Goal: Task Accomplishment & Management: Manage account settings

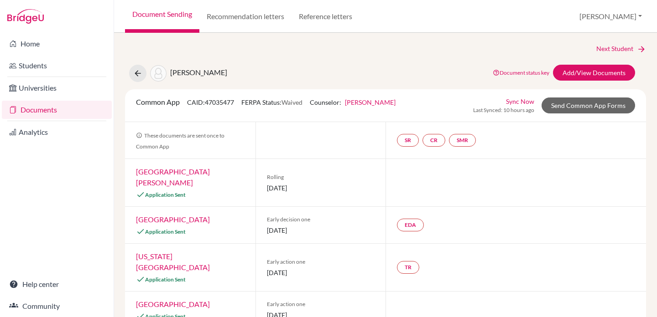
click at [511, 103] on link "Sync Now" at bounding box center [520, 102] width 28 height 10
click at [571, 111] on link "Send Common App Forms" at bounding box center [587, 106] width 93 height 16
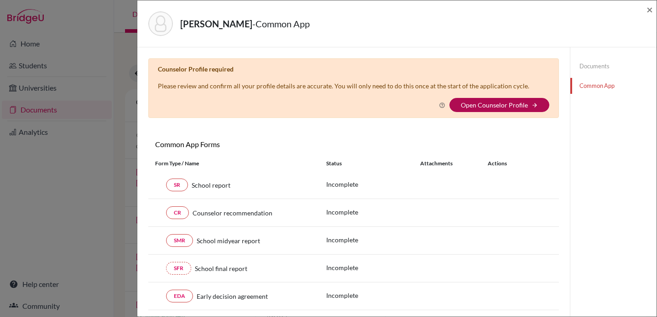
click at [515, 107] on link "Open Counselor Profile" at bounding box center [494, 105] width 67 height 8
click at [648, 9] on span "×" at bounding box center [649, 9] width 6 height 13
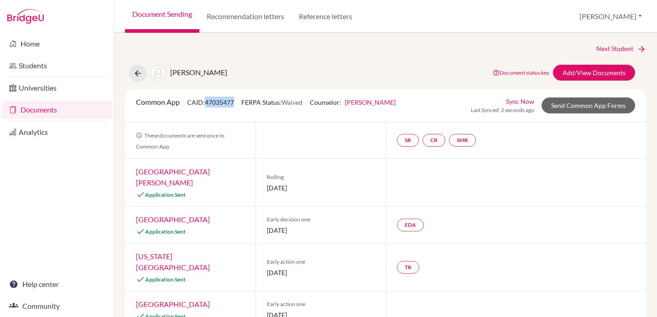
drag, startPoint x: 237, startPoint y: 102, endPoint x: 208, endPoint y: 103, distance: 29.2
click at [208, 103] on span "CAID: 47035477" at bounding box center [210, 103] width 47 height 8
copy span "47035477"
click at [370, 102] on link "[PERSON_NAME]" at bounding box center [370, 103] width 51 height 8
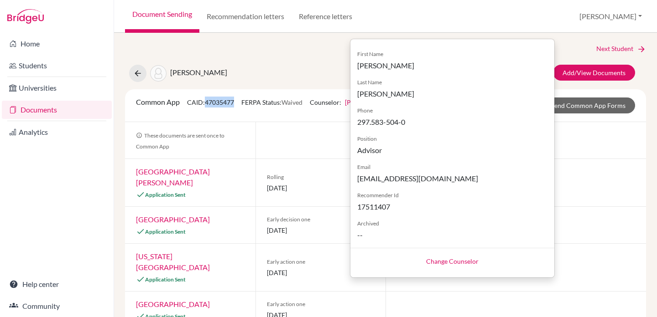
click at [462, 259] on link "Change Counselor" at bounding box center [452, 262] width 52 height 8
select select "413035"
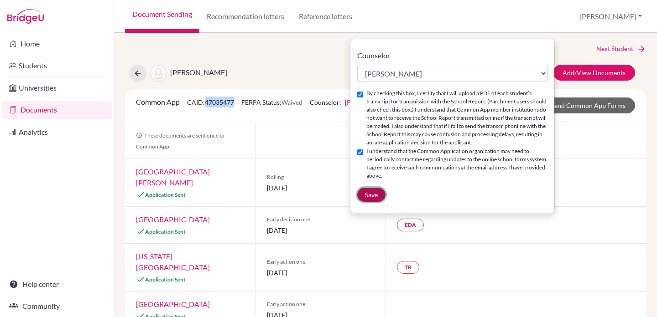
click at [373, 198] on span "Save" at bounding box center [371, 195] width 13 height 8
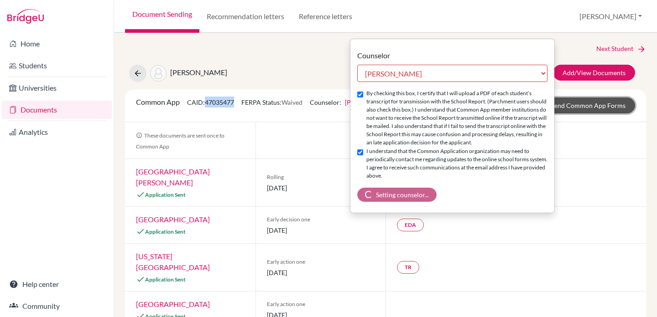
click at [595, 106] on link "Send Common App Forms" at bounding box center [587, 106] width 93 height 16
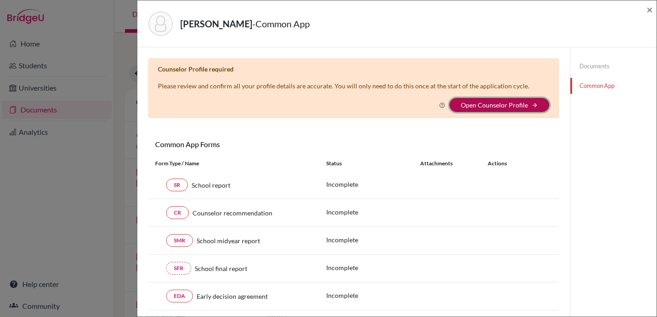
click at [525, 104] on button "Open Counselor Profile arrow_forward" at bounding box center [499, 105] width 100 height 14
click at [480, 106] on link "Open Counselor Profile" at bounding box center [494, 105] width 67 height 8
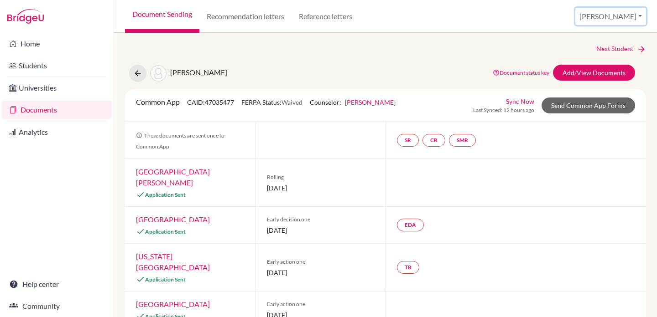
click at [614, 17] on button "[PERSON_NAME]" at bounding box center [610, 16] width 71 height 17
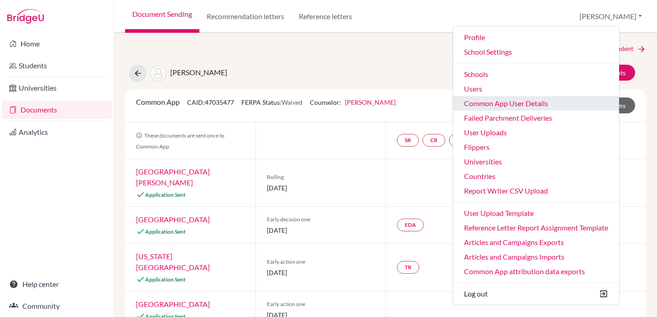
click at [558, 104] on link "Common App User Details" at bounding box center [536, 103] width 166 height 15
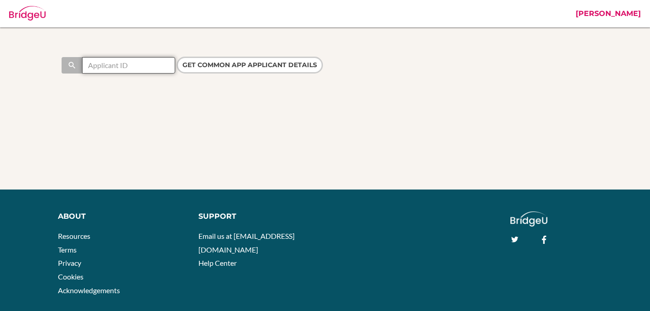
click at [150, 65] on input "text" at bounding box center [128, 65] width 93 height 16
paste input "47035477"
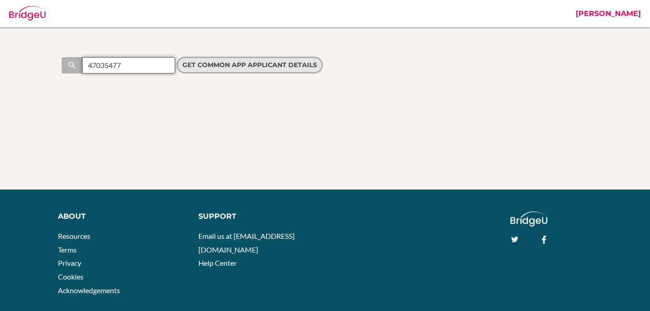
type input "47035477"
click at [227, 67] on input "Get Common App applicant details" at bounding box center [250, 65] width 146 height 17
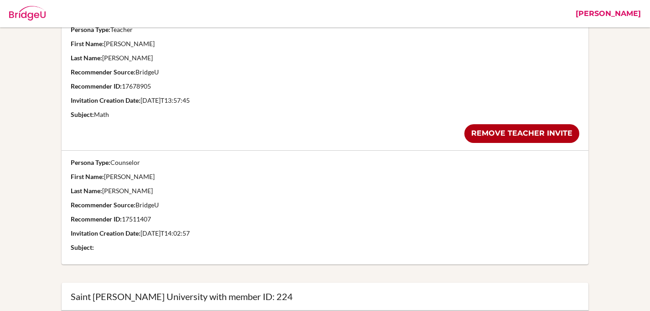
scroll to position [437, 0]
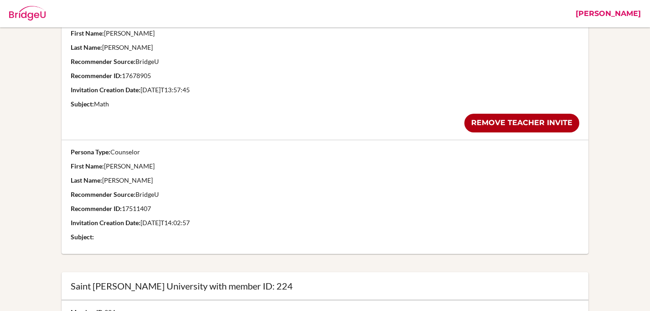
click at [110, 236] on p "Subject:" at bounding box center [325, 236] width 508 height 9
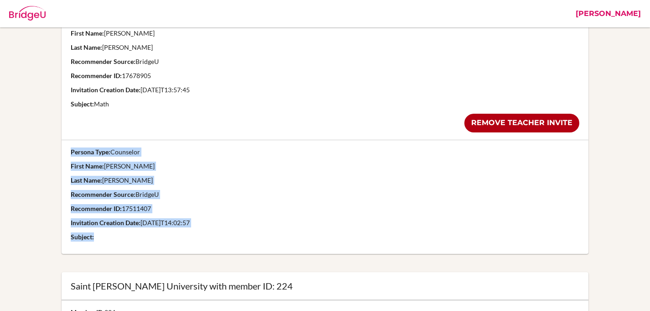
drag, startPoint x: 97, startPoint y: 239, endPoint x: 69, endPoint y: 152, distance: 90.9
click at [69, 152] on td "Persona Type: Counselor First Name: [PERSON_NAME] Last Name: [PERSON_NAME] Reco…" at bounding box center [325, 197] width 526 height 114
click at [224, 208] on p "Recommender ID: 17511407" at bounding box center [325, 208] width 508 height 9
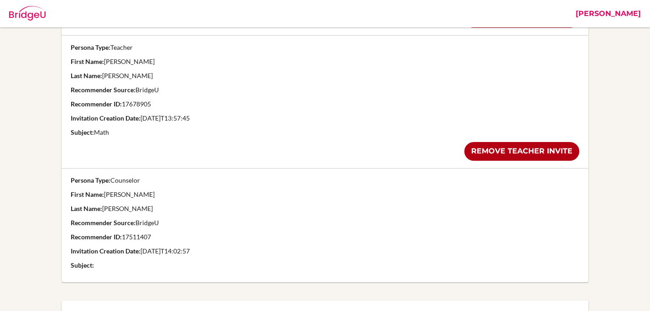
scroll to position [410, 0]
